Goal: Information Seeking & Learning: Learn about a topic

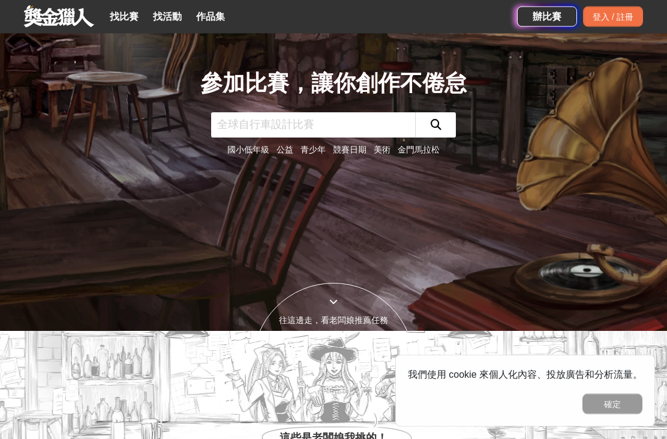
scroll to position [85, 0]
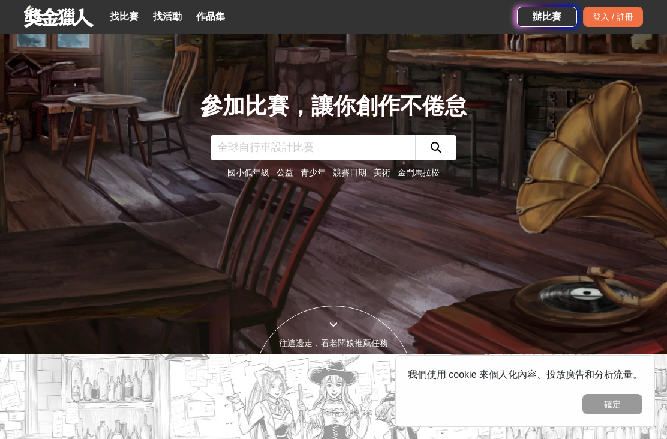
click at [235, 160] on input "text" at bounding box center [313, 147] width 204 height 25
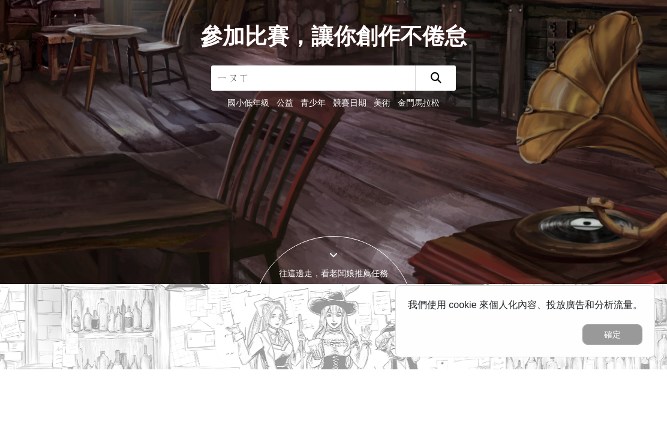
type input "遊戲"
click at [445, 135] on button "submit" at bounding box center [435, 147] width 41 height 25
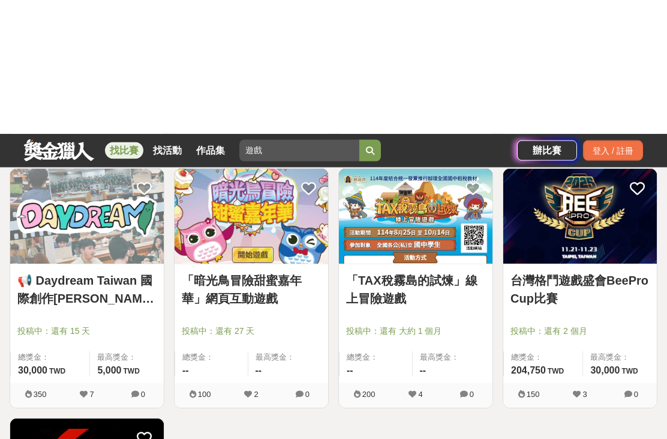
scroll to position [179, 0]
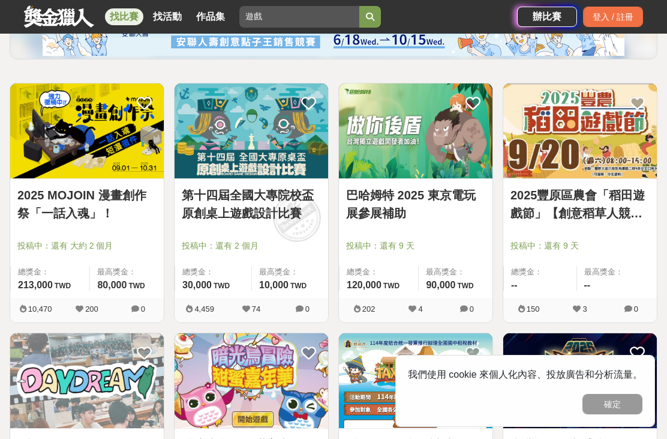
click at [37, 221] on link "2025 MOJOIN 漫畫創作祭「一話入魂」！" at bounding box center [86, 204] width 139 height 36
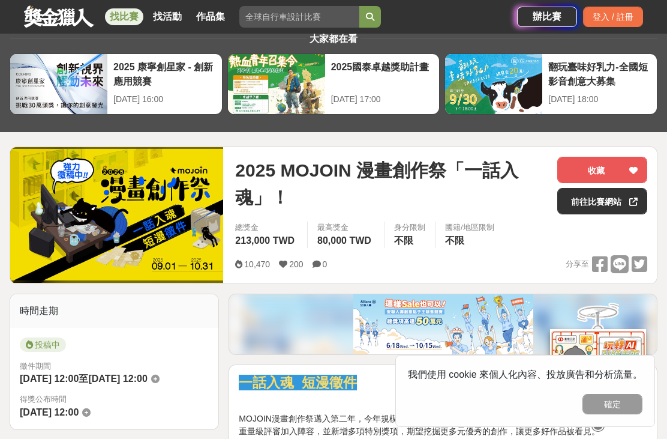
scroll to position [37, 0]
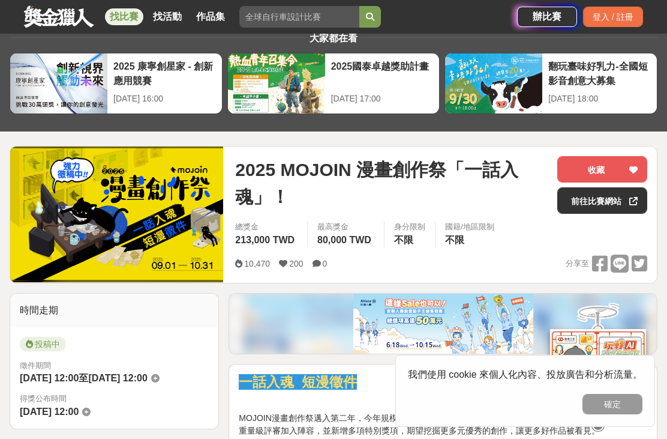
click at [614, 210] on link "前往比賽網站" at bounding box center [602, 200] width 90 height 26
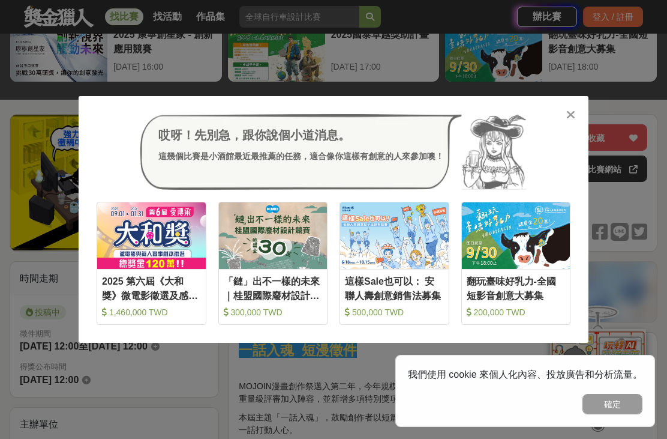
scroll to position [65, 0]
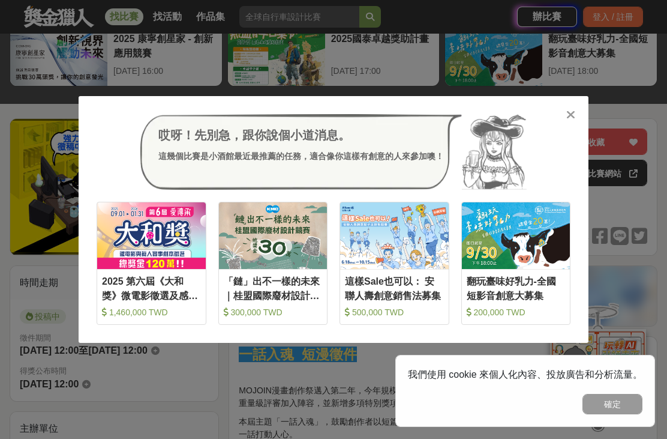
click at [572, 115] on icon at bounding box center [570, 115] width 9 height 12
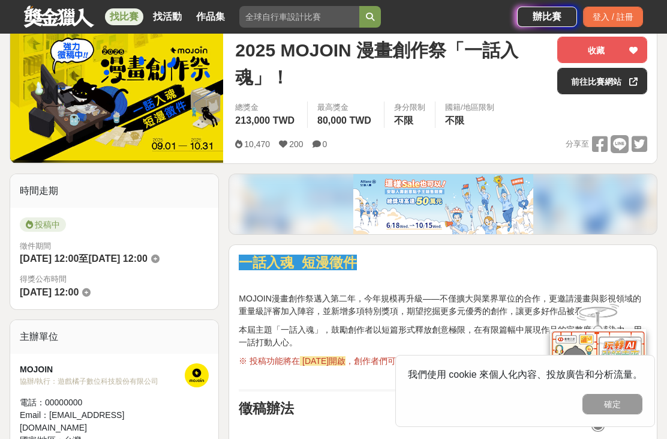
scroll to position [0, 0]
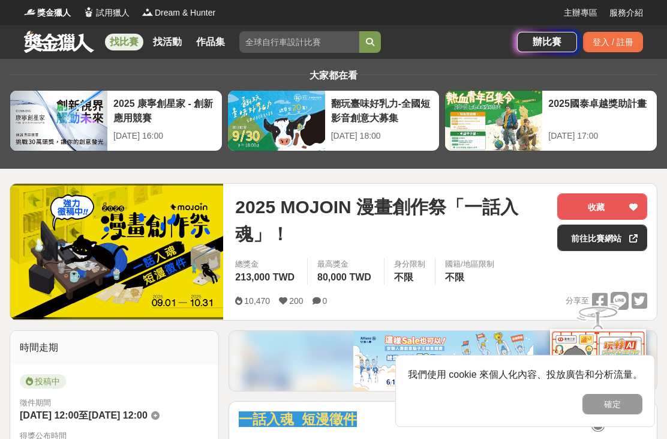
click at [634, 7] on link "服務介紹" at bounding box center [627, 13] width 34 height 13
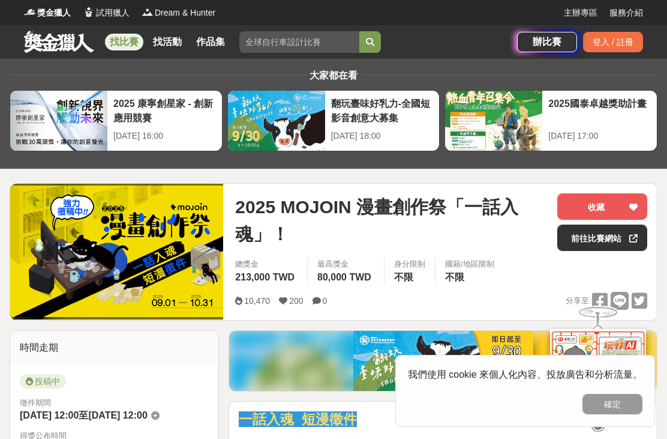
click at [617, 236] on link "前往比賽網站" at bounding box center [602, 237] width 90 height 26
